Goal: Task Accomplishment & Management: Manage account settings

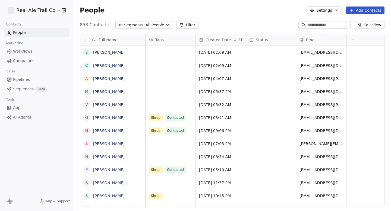
scroll to position [186, 318]
click at [38, 45] on div "Marketing" at bounding box center [36, 43] width 64 height 8
click at [31, 51] on span "Workflows" at bounding box center [23, 52] width 20 height 6
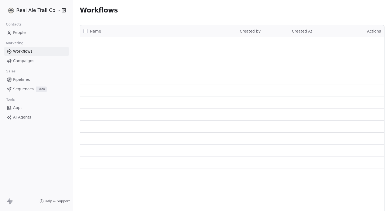
click at [29, 60] on span "Campaigns" at bounding box center [23, 61] width 21 height 6
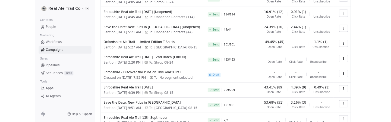
scroll to position [82, 0]
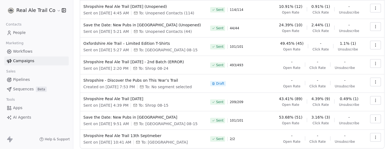
click at [378, 57] on td at bounding box center [373, 65] width 21 height 18
click at [377, 61] on icon "button" at bounding box center [375, 63] width 4 height 4
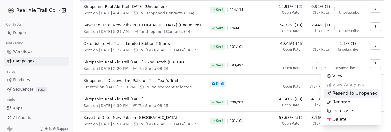
click at [69, 82] on html "Real Ale Trail Co Contacts People Marketing Workflows Campaigns Sales Pipelines…" at bounding box center [195, 66] width 391 height 132
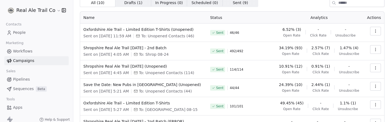
scroll to position [0, 0]
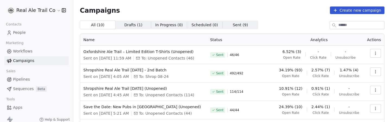
click at [374, 53] on icon "button" at bounding box center [375, 53] width 4 height 4
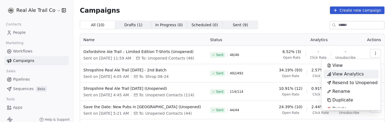
click at [347, 76] on span "View Analytics" at bounding box center [348, 74] width 32 height 7
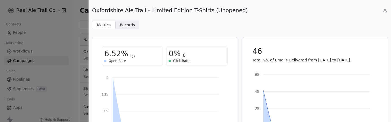
scroll to position [176, 0]
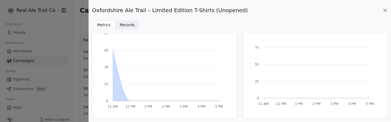
click at [386, 10] on icon at bounding box center [384, 10] width 5 height 5
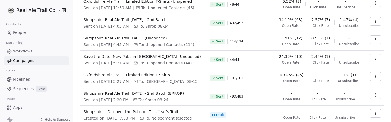
scroll to position [100, 0]
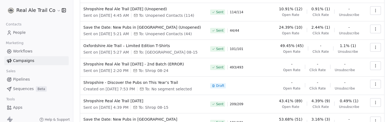
scroll to position [79, 0]
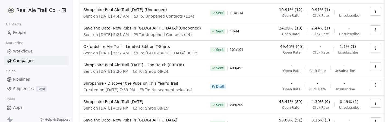
click at [371, 67] on button "button" at bounding box center [375, 66] width 11 height 9
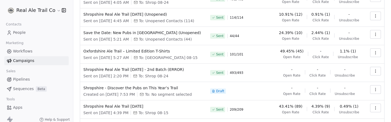
scroll to position [85, 0]
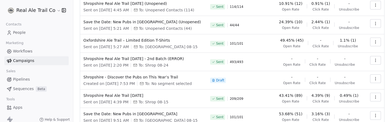
copy span "Shropshire Real Ale Trail [DATE] - 2nd Batch (ERROR)"
drag, startPoint x: 199, startPoint y: 59, endPoint x: 83, endPoint y: 58, distance: 115.7
click at [83, 58] on td "Shropshire Real Ale Trail [DATE] - 2nd Batch (ERROR) Sent on [DATE] 2:20 PM To:…" at bounding box center [143, 62] width 127 height 18
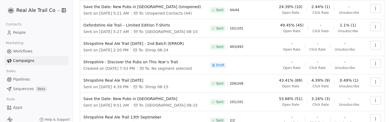
scroll to position [100, 0]
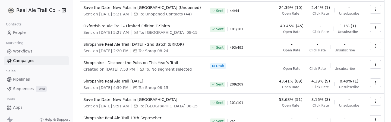
click at [80, 45] on td "Shropshire Real Ale Trail 13th September - 2nd Batch (ERROR) Sent on Sep 1, 202…" at bounding box center [143, 48] width 127 height 18
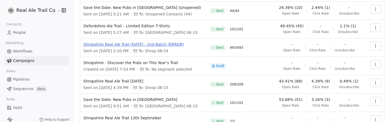
drag, startPoint x: 80, startPoint y: 45, endPoint x: 199, endPoint y: 45, distance: 118.4
click at [199, 45] on td "Shropshire Real Ale Trail 13th September - 2nd Batch (ERROR) Sent on Sep 1, 202…" at bounding box center [143, 48] width 127 height 18
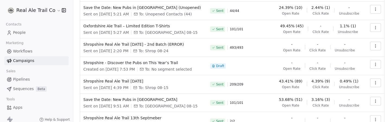
click at [161, 52] on span "To: Shrop 08-24" at bounding box center [153, 50] width 30 height 5
drag, startPoint x: 229, startPoint y: 47, endPoint x: 248, endPoint y: 47, distance: 18.7
click at [248, 47] on div "Sent 493 / 493" at bounding box center [240, 48] width 61 height 12
drag, startPoint x: 248, startPoint y: 47, endPoint x: 218, endPoint y: 47, distance: 30.1
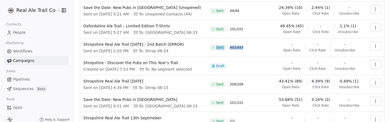
click at [218, 47] on div "Sent 493 / 493" at bounding box center [240, 48] width 61 height 12
click at [231, 49] on span "493 / 493" at bounding box center [237, 48] width 14 height 4
drag, startPoint x: 152, startPoint y: 51, endPoint x: 181, endPoint y: 51, distance: 29.1
click at [181, 51] on div "Sent on Sep 1, 2025, 2:20 PM To: Shrop 08-24" at bounding box center [143, 50] width 120 height 5
copy span "Shrop 08-24"
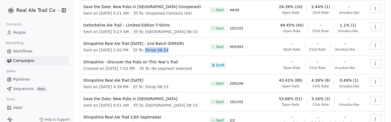
scroll to position [99, 0]
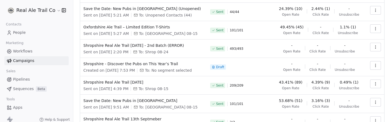
click at [33, 15] on div "Real Ale Trail Co" at bounding box center [36, 10] width 73 height 21
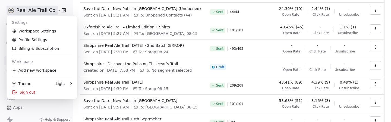
click at [37, 12] on html "Real Ale Trail Co Contacts People Marketing Workflows Campaigns Sales Pipelines…" at bounding box center [195, 61] width 391 height 122
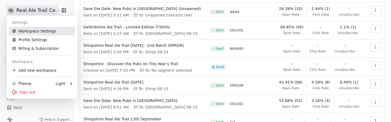
click at [36, 27] on link "Workspace Settings" at bounding box center [42, 31] width 66 height 9
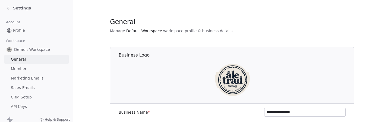
click at [13, 9] on span "Settings" at bounding box center [22, 7] width 18 height 5
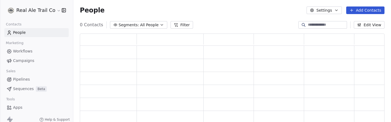
scroll to position [95, 305]
click at [153, 22] on span "All People" at bounding box center [153, 25] width 18 height 6
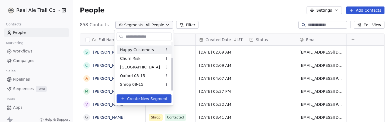
scroll to position [22, 0]
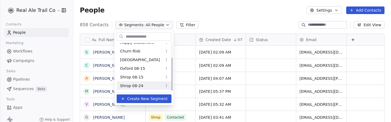
click at [142, 85] on span "Shrop 08-24" at bounding box center [131, 86] width 23 height 6
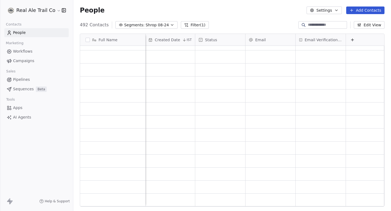
scroll to position [0, 0]
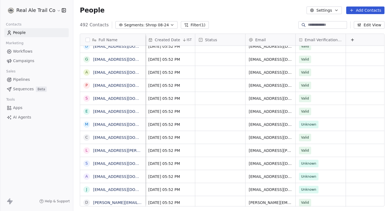
click at [22, 59] on span "Campaigns" at bounding box center [23, 61] width 21 height 6
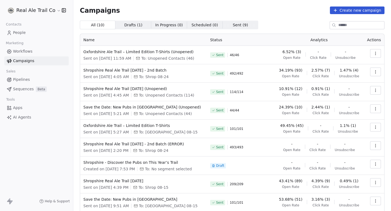
scroll to position [8, 0]
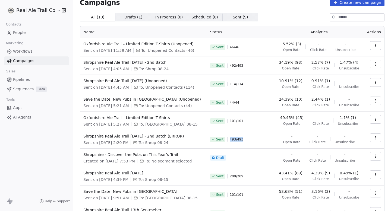
drag, startPoint x: 229, startPoint y: 139, endPoint x: 259, endPoint y: 139, distance: 30.1
click at [259, 122] on div "Sent 493 / 493" at bounding box center [240, 140] width 61 height 12
drag, startPoint x: 259, startPoint y: 139, endPoint x: 232, endPoint y: 140, distance: 27.7
click at [232, 122] on div "Sent 493 / 493" at bounding box center [240, 140] width 61 height 12
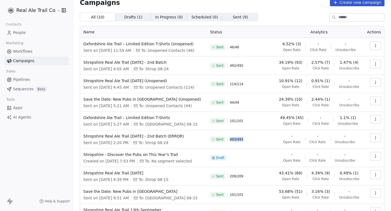
click at [232, 122] on span "493 / 493" at bounding box center [237, 139] width 14 height 4
click at [237, 122] on span "493 / 493" at bounding box center [237, 139] width 14 height 4
click at [162, 122] on span "Shropshire Real Ale Trail 13th September - 2nd Batch (ERROR)" at bounding box center [143, 136] width 120 height 5
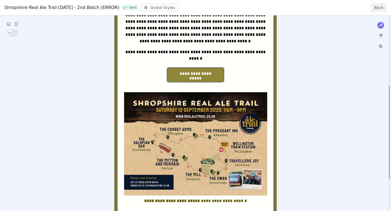
scroll to position [210, 0]
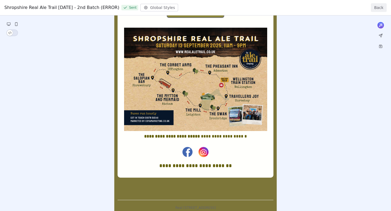
click at [380, 8] on button "Back" at bounding box center [379, 7] width 16 height 9
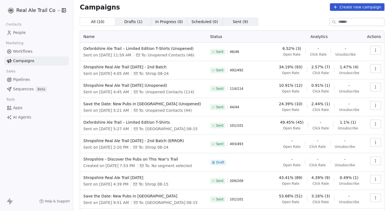
scroll to position [2, 0]
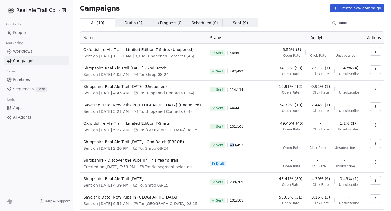
drag, startPoint x: 229, startPoint y: 146, endPoint x: 241, endPoint y: 146, distance: 11.7
click at [239, 122] on span "493 / 493" at bounding box center [237, 145] width 14 height 4
click at [241, 122] on span "493 / 493" at bounding box center [237, 145] width 14 height 4
drag, startPoint x: 250, startPoint y: 146, endPoint x: 228, endPoint y: 146, distance: 22.3
click at [228, 122] on div "Sent 493 / 493" at bounding box center [240, 145] width 61 height 12
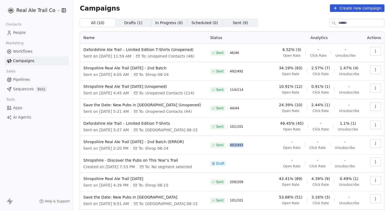
click at [228, 122] on div "Sent 493 / 493" at bounding box center [240, 145] width 61 height 12
click at [12, 35] on link "People" at bounding box center [36, 32] width 64 height 9
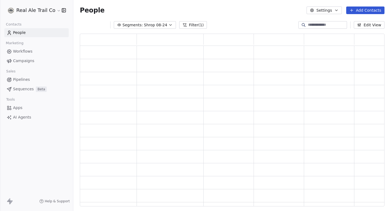
scroll to position [173, 305]
click at [320, 26] on input at bounding box center [327, 24] width 38 height 5
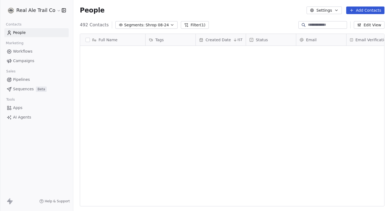
paste input "**********"
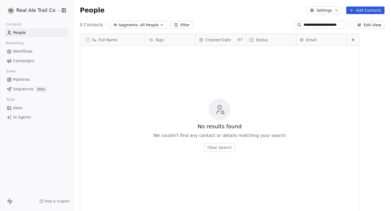
scroll to position [186, 318]
click at [327, 26] on input "**********" at bounding box center [325, 24] width 42 height 5
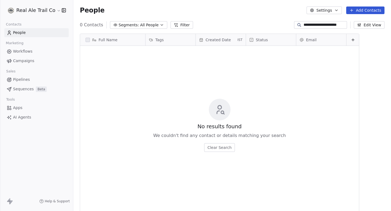
click at [333, 20] on div "People Settings Add Contacts" at bounding box center [232, 10] width 318 height 21
click at [327, 24] on input "**********" at bounding box center [325, 24] width 42 height 5
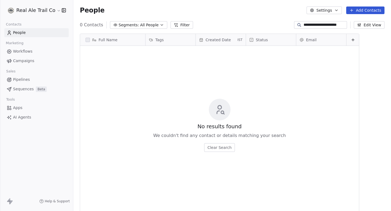
click at [327, 24] on input "**********" at bounding box center [325, 24] width 42 height 5
type input "*"
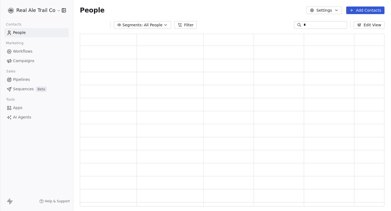
scroll to position [173, 305]
click at [232, 20] on section "People Settings Add Contacts Segments: All People Filter Edit View Tag Add to S…" at bounding box center [232, 105] width 318 height 211
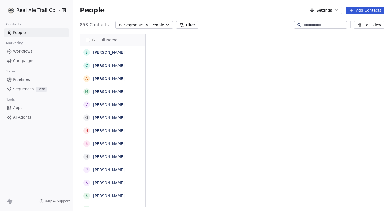
scroll to position [0, 0]
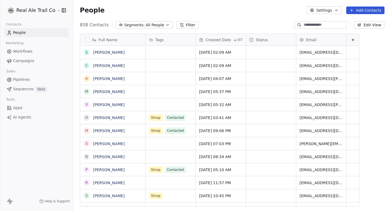
click at [316, 24] on input at bounding box center [325, 24] width 42 height 5
paste input "**********"
type input "**********"
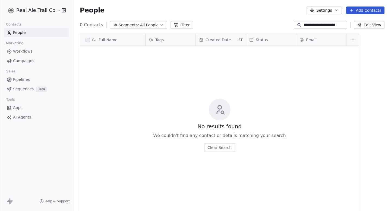
scroll to position [186, 318]
click at [315, 24] on input "**********" at bounding box center [325, 24] width 42 height 5
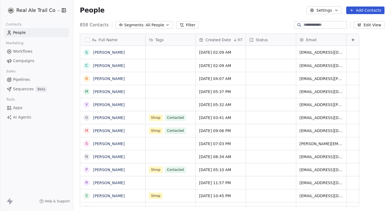
click at [260, 9] on div "People Settings Add Contacts" at bounding box center [232, 11] width 305 height 8
click at [373, 24] on button "Edit View" at bounding box center [369, 25] width 31 height 8
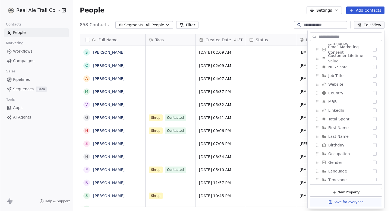
scroll to position [314, 0]
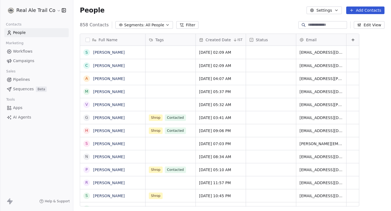
scroll to position [186, 318]
click at [374, 25] on button "Edit View" at bounding box center [369, 25] width 31 height 8
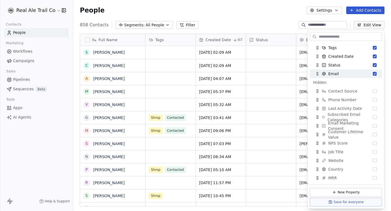
scroll to position [0, 0]
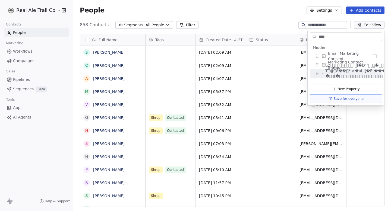
type input "****"
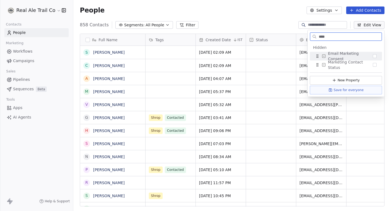
click at [352, 56] on span "Email Marketing Consent" at bounding box center [350, 56] width 45 height 11
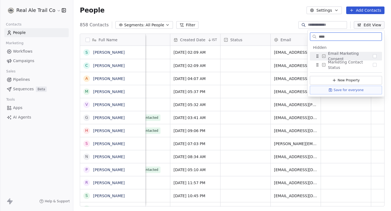
click at [374, 55] on button "Suggestions" at bounding box center [375, 56] width 4 height 4
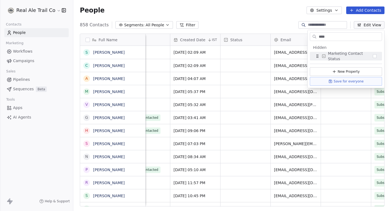
click at [272, 30] on div "Full Name S Stuart Jones C Charlie Wade A Alun Gerrow M Mark Higgott V Victoria…" at bounding box center [232, 122] width 318 height 186
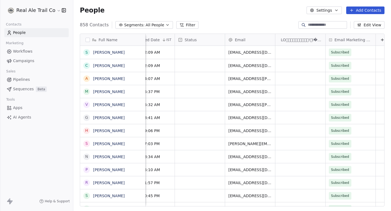
scroll to position [0, 76]
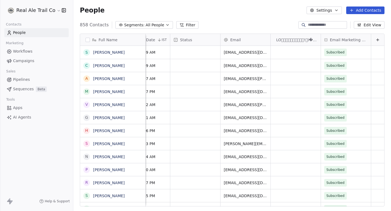
click at [378, 26] on button "Edit View" at bounding box center [369, 25] width 31 height 8
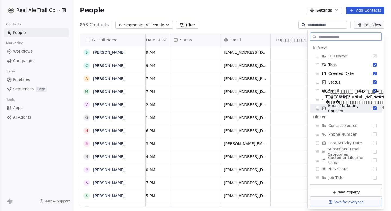
click at [375, 109] on button "Suggestions" at bounding box center [375, 108] width 4 height 4
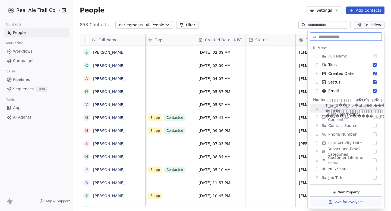
scroll to position [0, 1]
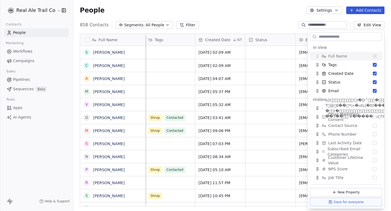
click at [283, 18] on div "People Settings Add Contacts" at bounding box center [232, 10] width 318 height 21
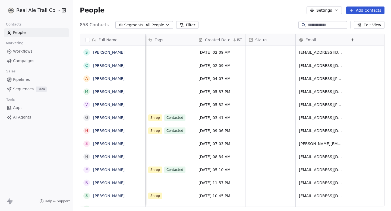
scroll to position [0, 0]
click at [364, 26] on button "Edit View" at bounding box center [369, 25] width 31 height 8
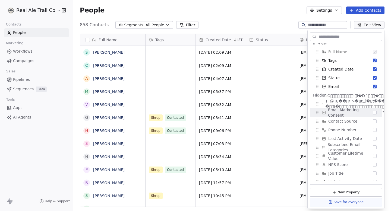
scroll to position [3, 0]
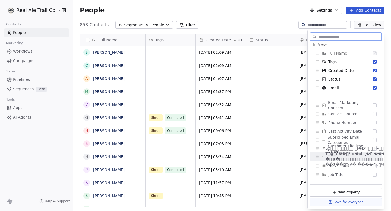
drag, startPoint x: 316, startPoint y: 107, endPoint x: 316, endPoint y: 158, distance: 51.3
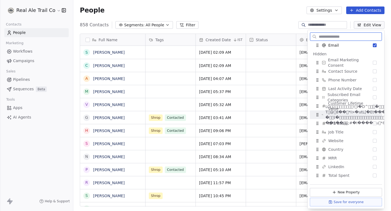
scroll to position [54, 0]
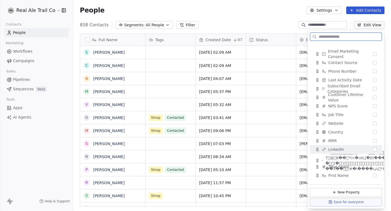
drag, startPoint x: 318, startPoint y: 106, endPoint x: 318, endPoint y: 168, distance: 61.9
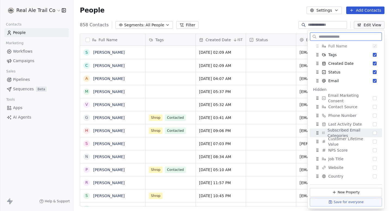
scroll to position [0, 0]
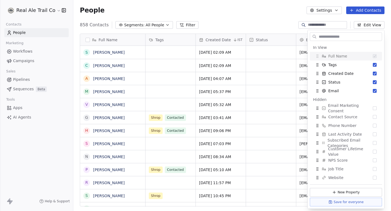
click at [271, 21] on div "858 Contacts Segments: All People Filter Edit View" at bounding box center [232, 25] width 318 height 9
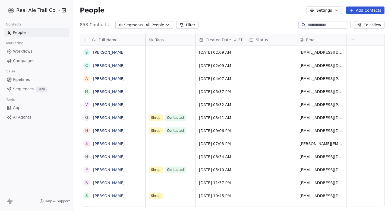
click at [307, 39] on span "Email" at bounding box center [311, 39] width 11 height 5
click at [283, 27] on html "Real Ale Trail Co Contacts People Marketing Workflows Campaigns Sales Pipelines…" at bounding box center [195, 105] width 391 height 211
click at [377, 27] on button "Edit View" at bounding box center [369, 25] width 31 height 8
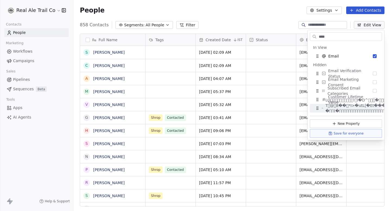
type input "****"
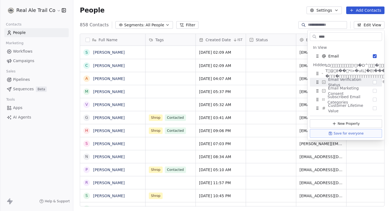
click at [281, 23] on div "858 Contacts Segments: All People Filter Edit View" at bounding box center [232, 25] width 318 height 9
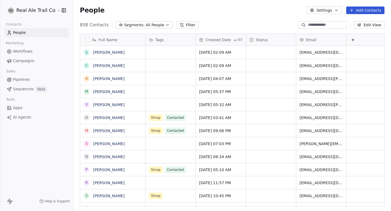
click at [152, 23] on span "All People" at bounding box center [155, 25] width 18 height 6
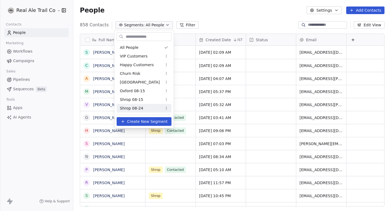
click at [142, 106] on span "Shrop 08-24" at bounding box center [131, 109] width 23 height 6
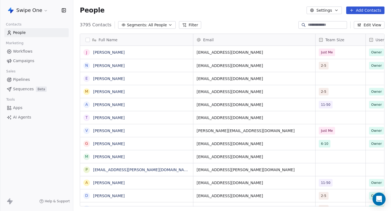
scroll to position [186, 318]
